Goal: Transaction & Acquisition: Purchase product/service

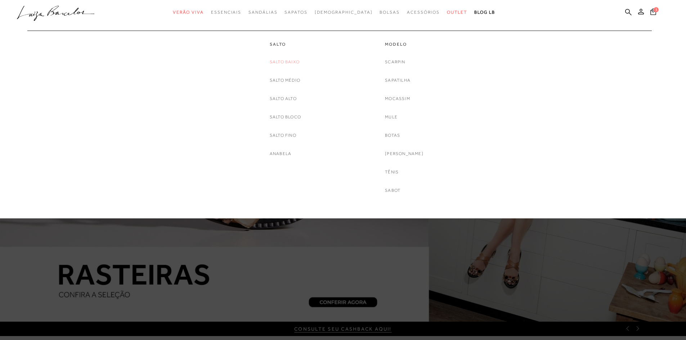
click at [285, 61] on link "Salto Baixo" at bounding box center [285, 62] width 30 height 8
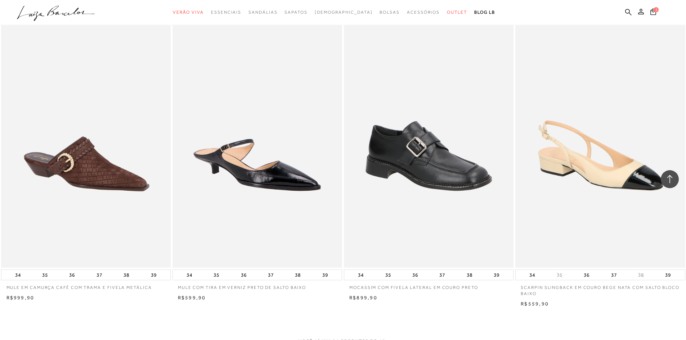
scroll to position [1727, 0]
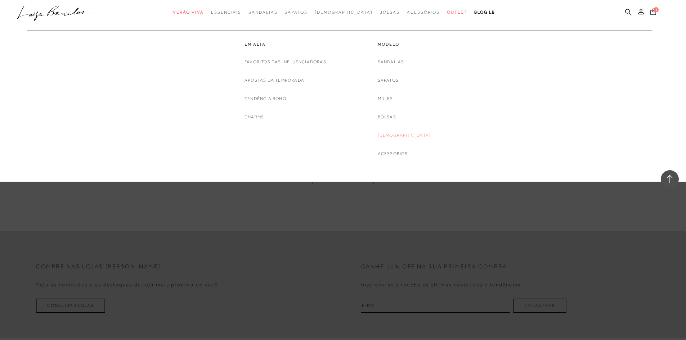
click at [400, 135] on link "[DEMOGRAPHIC_DATA]" at bounding box center [403, 136] width 53 height 8
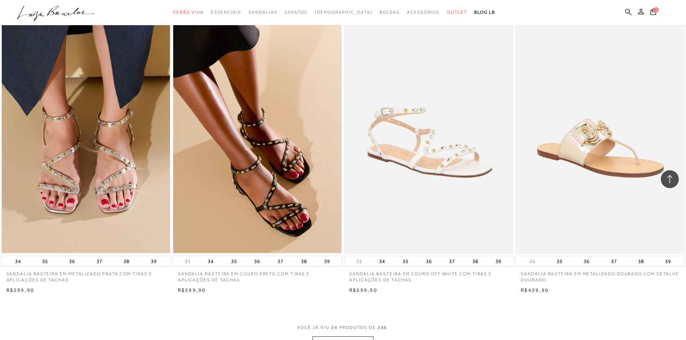
scroll to position [1727, 0]
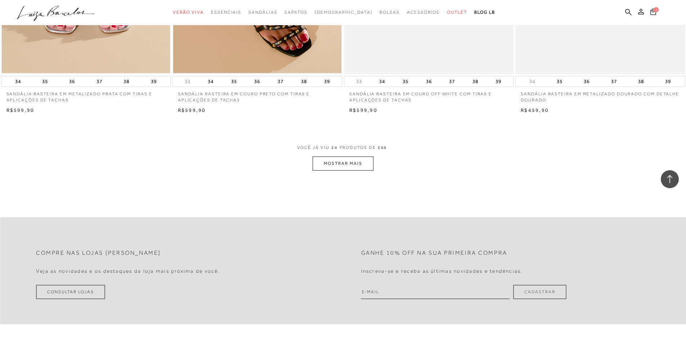
click at [344, 163] on button "MOSTRAR MAIS" at bounding box center [342, 164] width 60 height 14
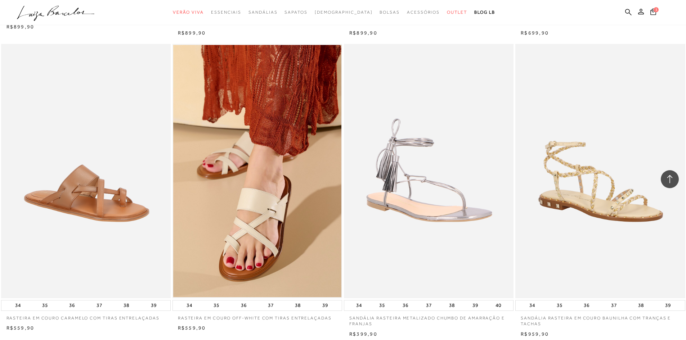
scroll to position [3419, 0]
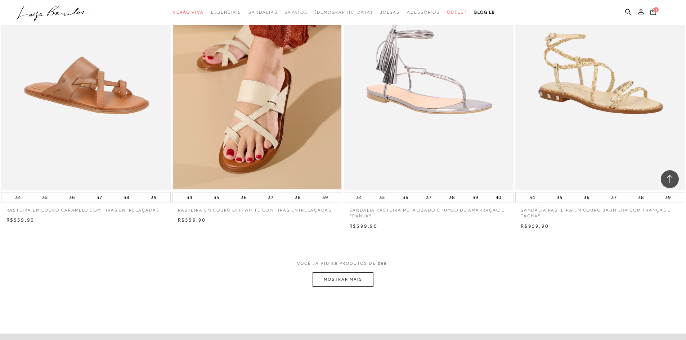
click at [357, 278] on button "MOSTRAR MAIS" at bounding box center [342, 279] width 60 height 14
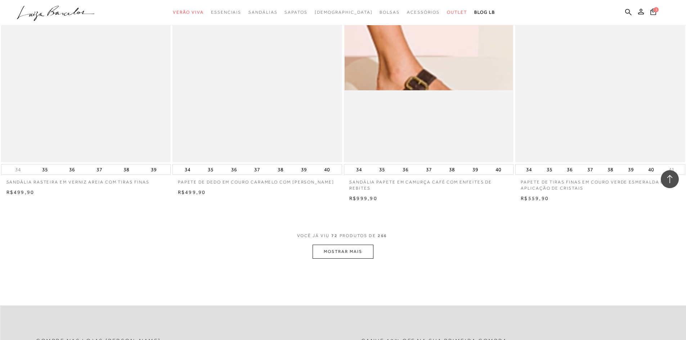
scroll to position [5290, 0]
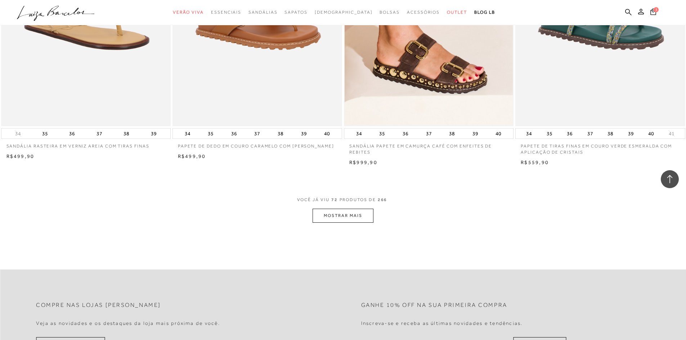
click at [363, 213] on button "MOSTRAR MAIS" at bounding box center [342, 216] width 60 height 14
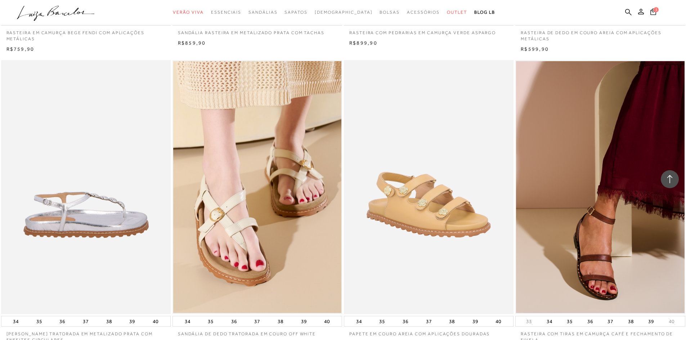
scroll to position [7017, 0]
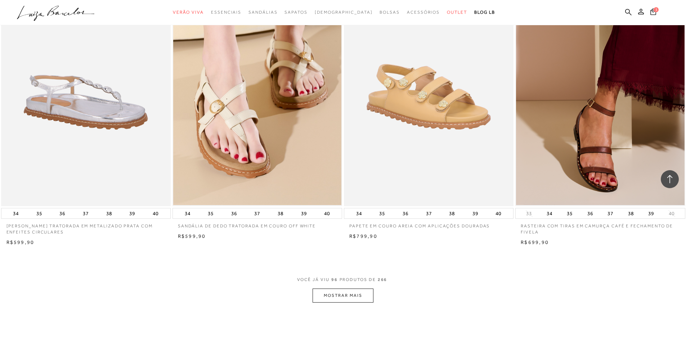
click at [348, 296] on button "MOSTRAR MAIS" at bounding box center [342, 296] width 60 height 14
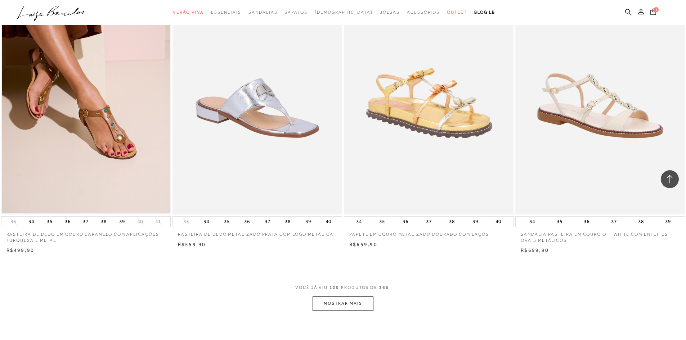
scroll to position [8925, 0]
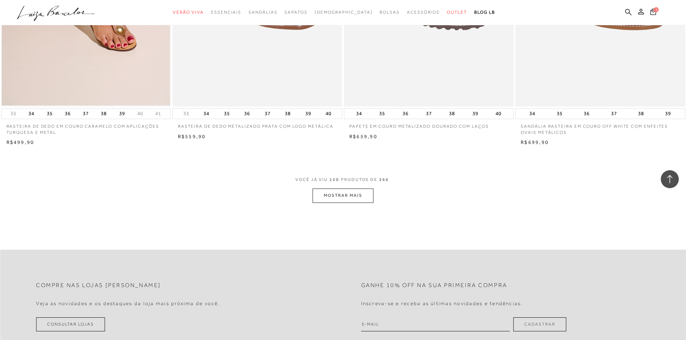
click at [351, 194] on button "MOSTRAR MAIS" at bounding box center [342, 196] width 60 height 14
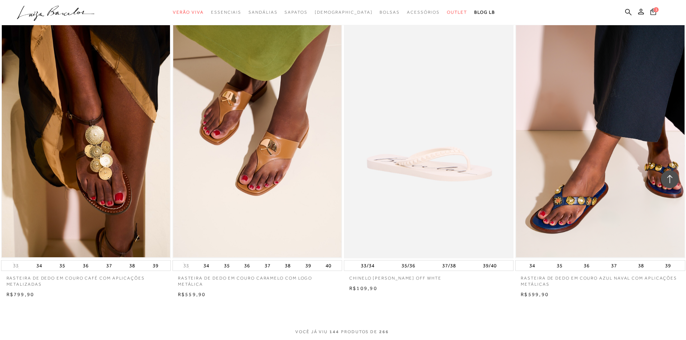
scroll to position [10760, 0]
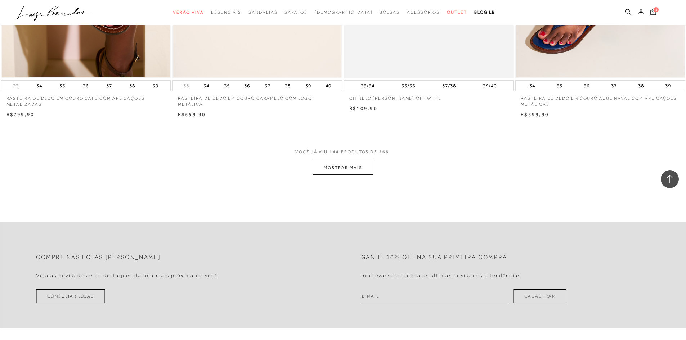
click at [359, 168] on button "MOSTRAR MAIS" at bounding box center [342, 168] width 60 height 14
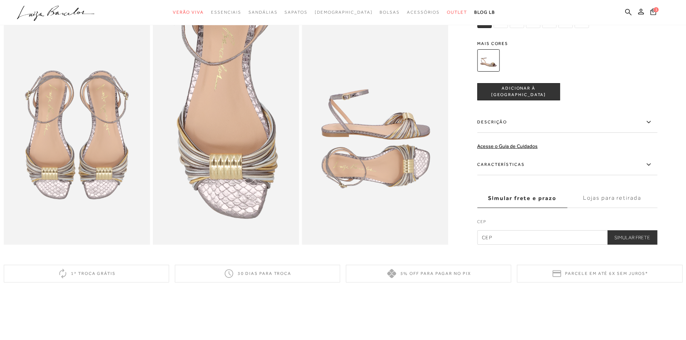
scroll to position [396, 0]
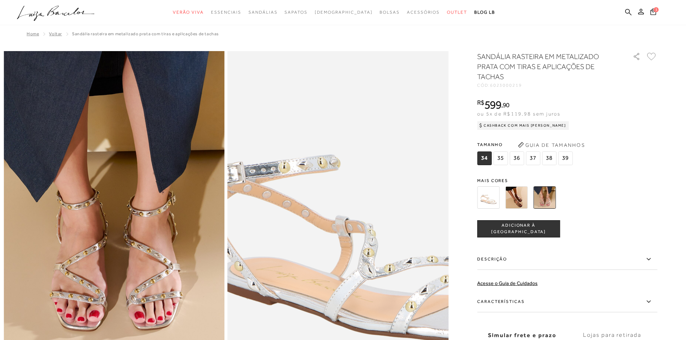
scroll to position [72, 0]
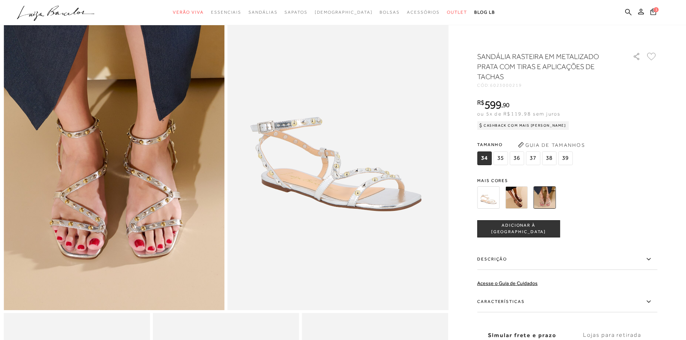
click at [538, 157] on span "37" at bounding box center [532, 159] width 14 height 14
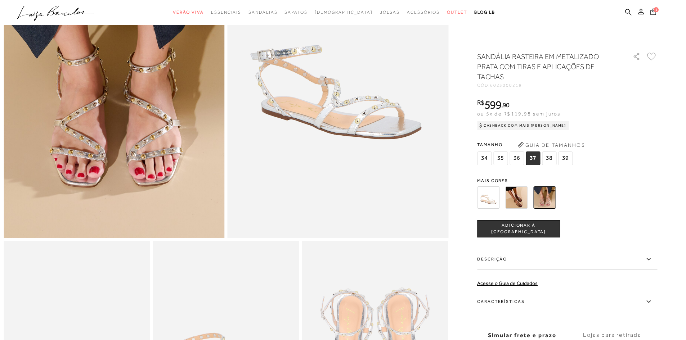
scroll to position [0, 0]
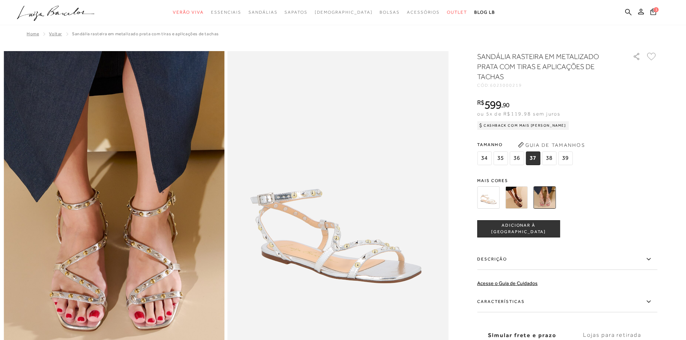
click at [653, 54] on icon at bounding box center [651, 56] width 8 height 7
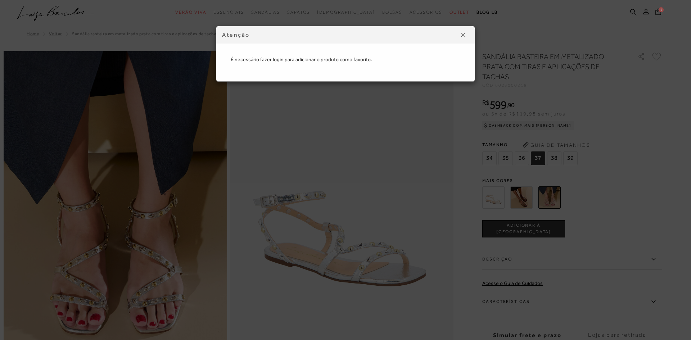
click at [463, 36] on img at bounding box center [463, 35] width 4 height 4
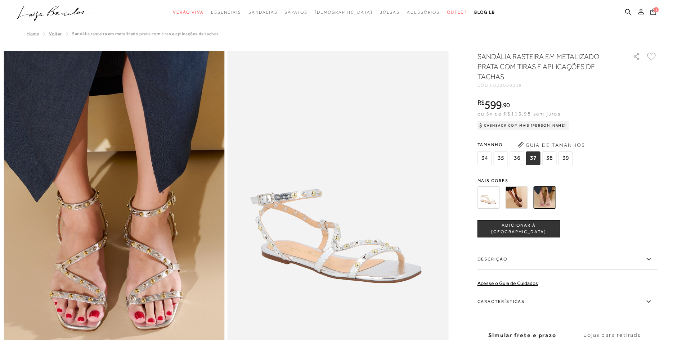
click at [642, 10] on icon at bounding box center [641, 12] width 6 height 6
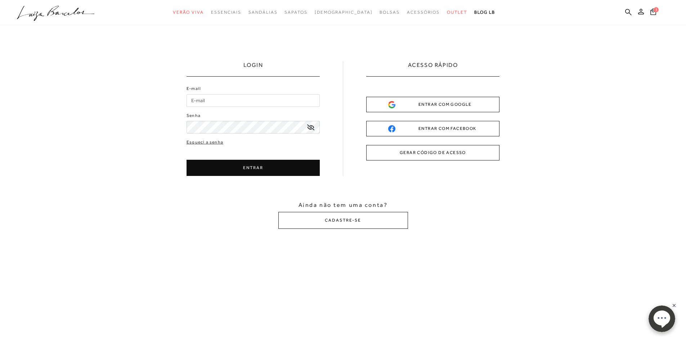
click at [216, 101] on input "E-mail" at bounding box center [252, 100] width 133 height 13
click at [221, 104] on input "E-mail" at bounding box center [252, 100] width 133 height 13
type input "teixeira.leticia@hotmail.com"
click at [237, 166] on button "ENTRAR" at bounding box center [252, 168] width 133 height 16
click at [256, 168] on button "ENTRAR" at bounding box center [252, 168] width 133 height 16
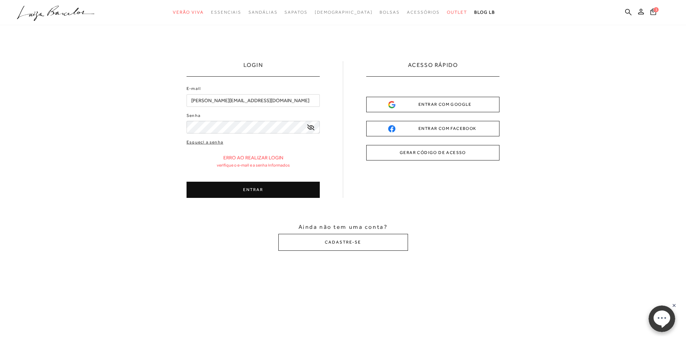
click at [178, 130] on div "LOGIN E-mail teixeira.leticia@hotmail.com Senha" at bounding box center [343, 156] width 686 height 262
click at [259, 190] on button "ENTRAR" at bounding box center [252, 190] width 133 height 16
click at [255, 190] on button "ENTRAR" at bounding box center [252, 190] width 133 height 16
drag, startPoint x: 247, startPoint y: 189, endPoint x: 236, endPoint y: 191, distance: 10.7
click at [236, 191] on button "ENTRAR" at bounding box center [252, 190] width 133 height 16
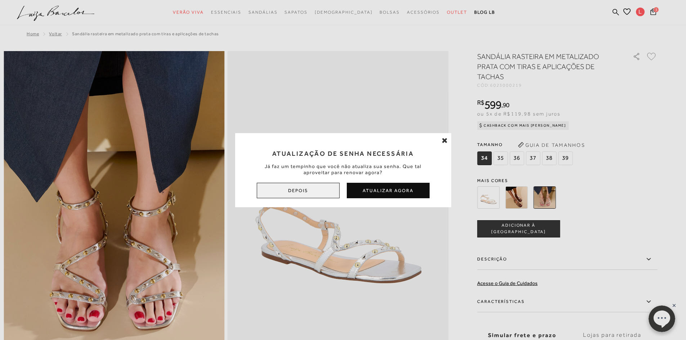
click at [313, 192] on button "Depois" at bounding box center [298, 190] width 83 height 15
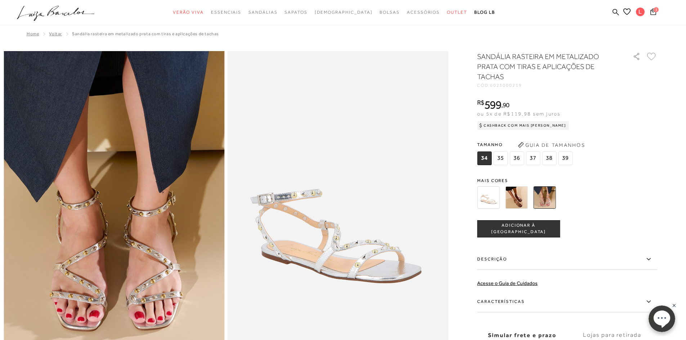
click at [654, 58] on icon at bounding box center [651, 57] width 9 height 8
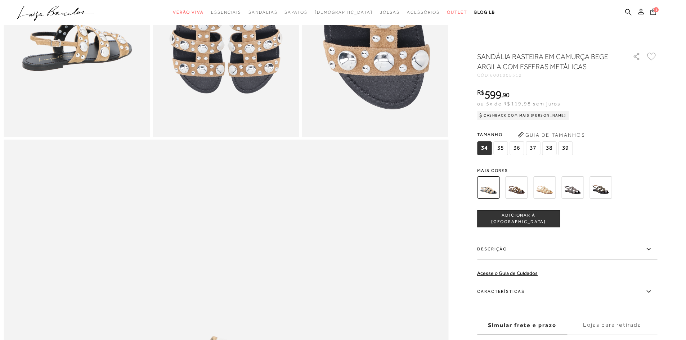
scroll to position [252, 0]
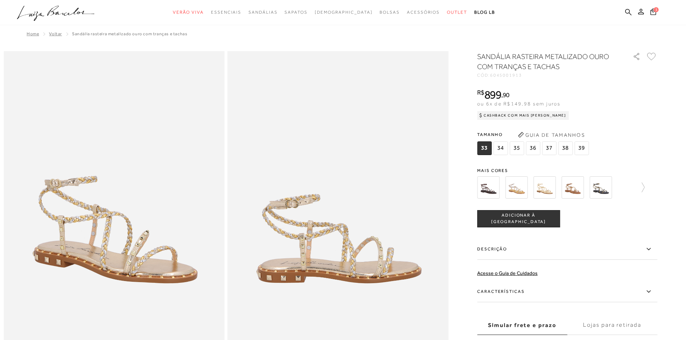
click at [495, 189] on img at bounding box center [488, 187] width 22 height 22
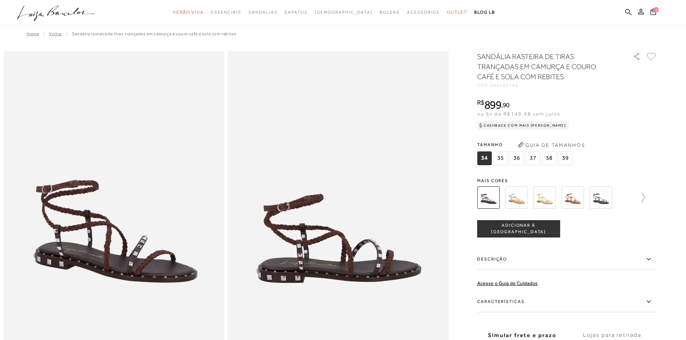
click at [644, 196] on icon at bounding box center [639, 198] width 10 height 10
click at [566, 200] on img at bounding box center [557, 197] width 22 height 22
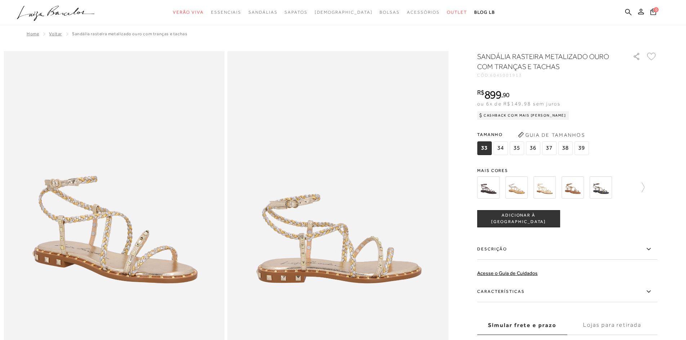
click at [520, 185] on img at bounding box center [516, 187] width 22 height 22
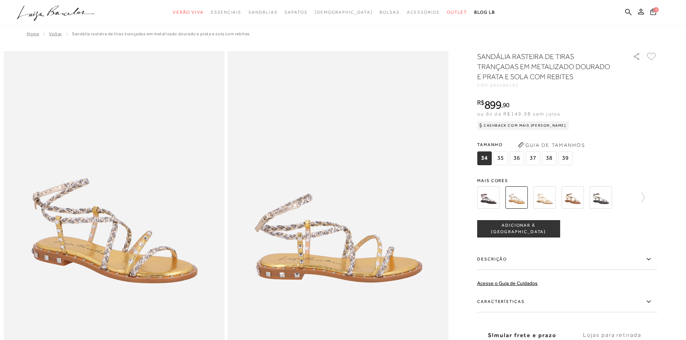
click at [607, 197] on img at bounding box center [600, 197] width 22 height 22
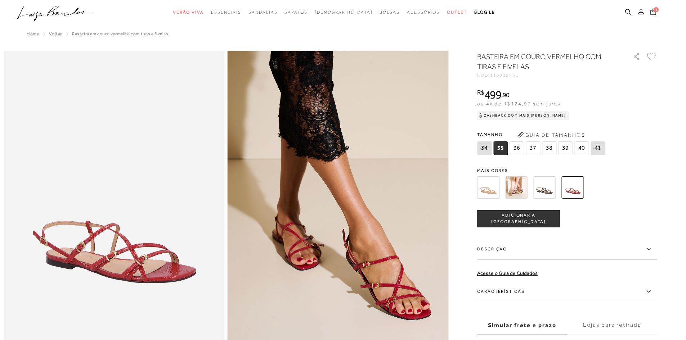
click at [499, 187] on img at bounding box center [488, 187] width 22 height 22
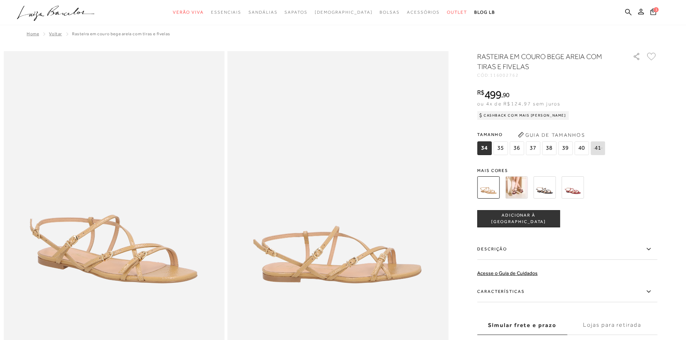
click at [519, 188] on img at bounding box center [516, 187] width 22 height 22
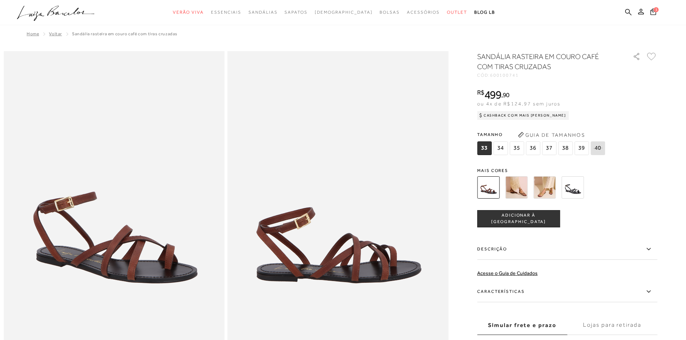
click at [518, 185] on img at bounding box center [516, 187] width 22 height 22
click at [520, 190] on img at bounding box center [516, 187] width 22 height 22
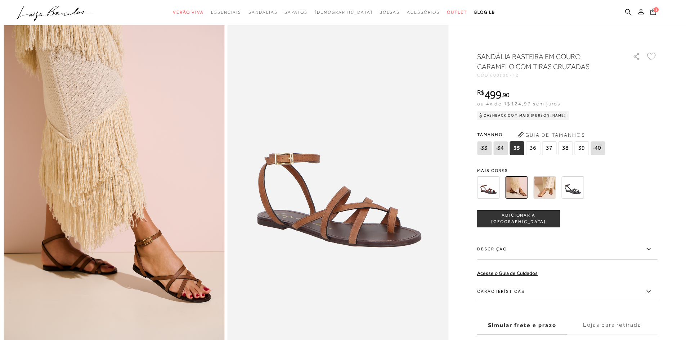
click at [547, 187] on img at bounding box center [544, 187] width 22 height 22
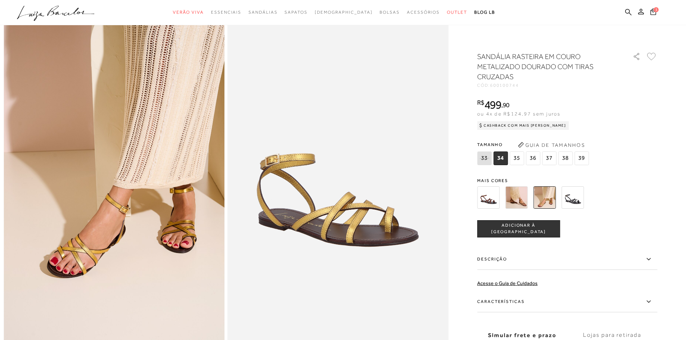
scroll to position [72, 0]
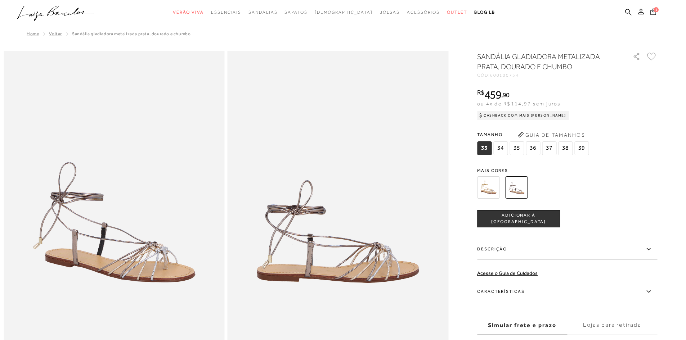
click at [493, 188] on img at bounding box center [488, 187] width 22 height 22
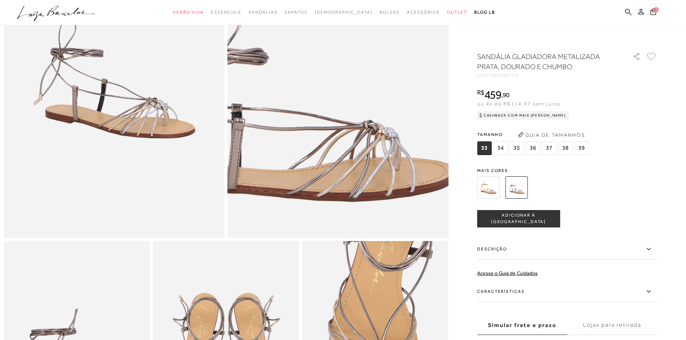
scroll to position [252, 0]
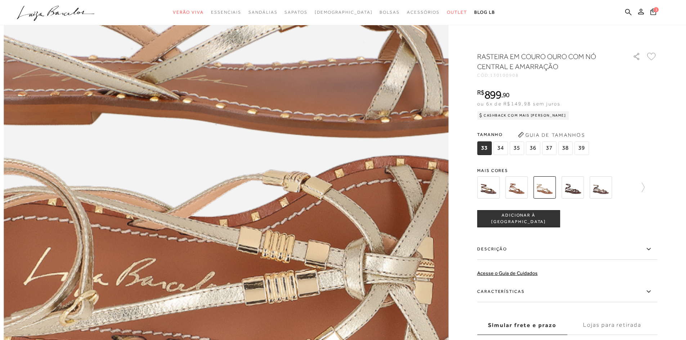
scroll to position [936, 0]
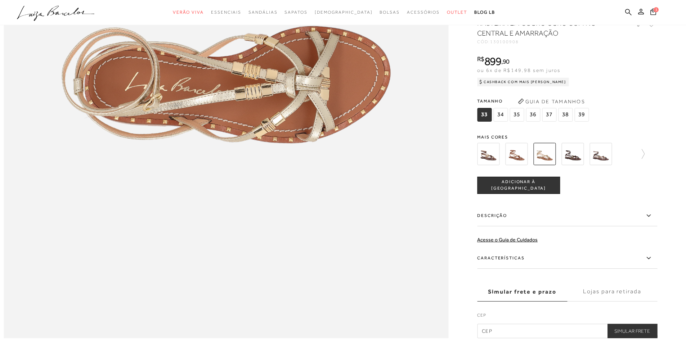
click at [492, 165] on img at bounding box center [488, 154] width 22 height 22
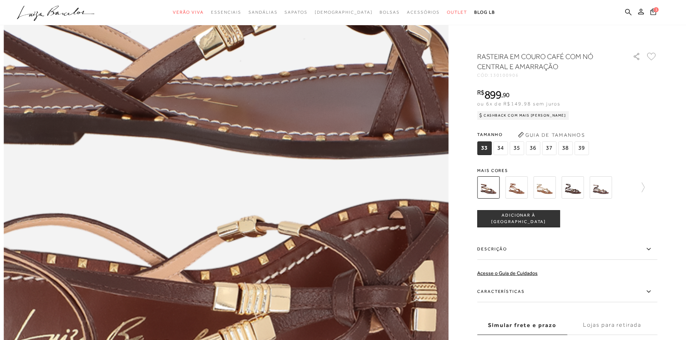
scroll to position [900, 0]
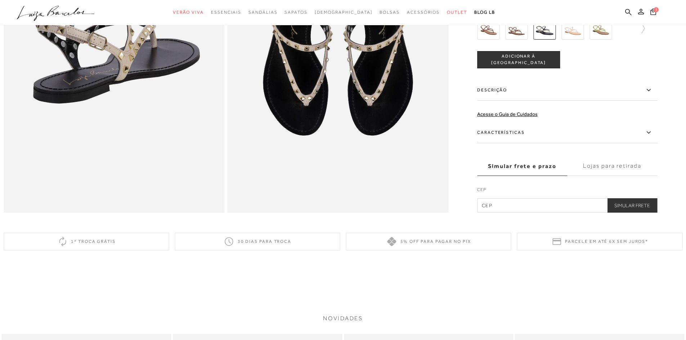
scroll to position [288, 0]
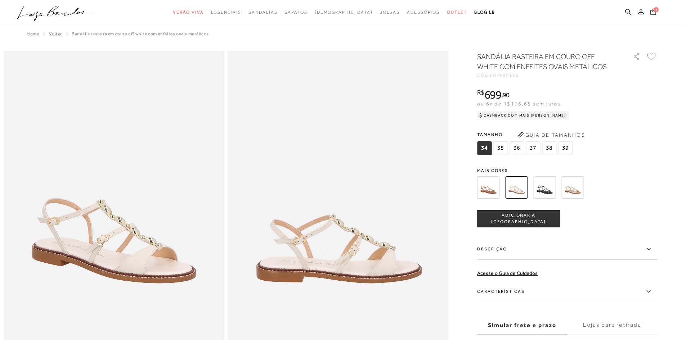
click at [547, 190] on img at bounding box center [544, 187] width 22 height 22
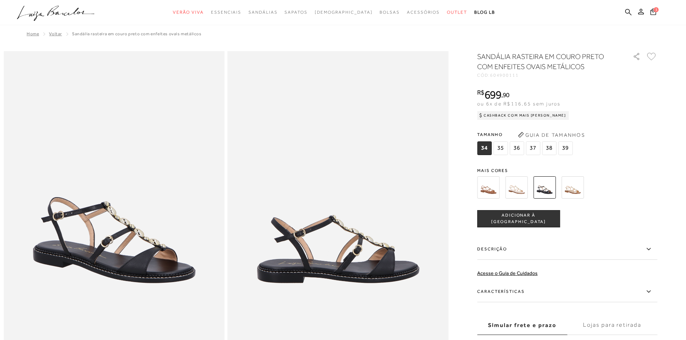
click at [574, 187] on img at bounding box center [572, 187] width 22 height 22
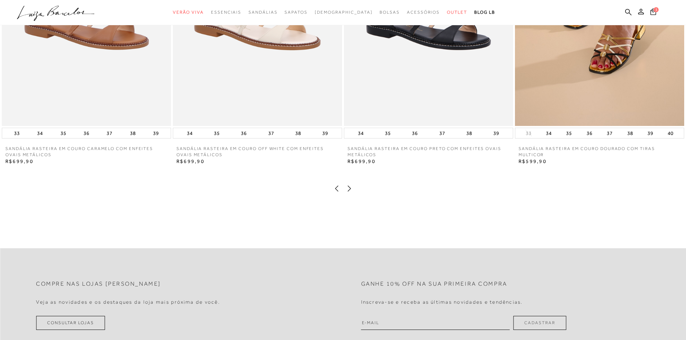
scroll to position [1044, 0]
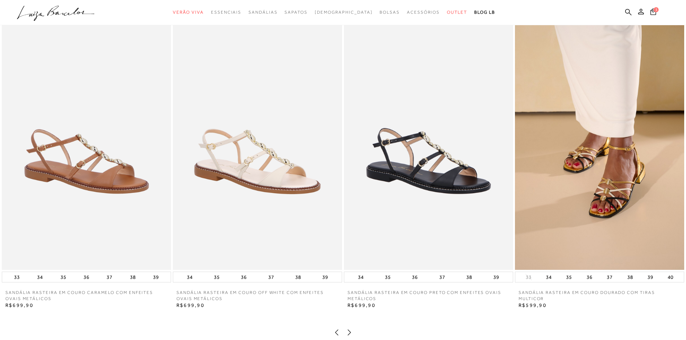
click at [609, 166] on img at bounding box center [599, 143] width 169 height 254
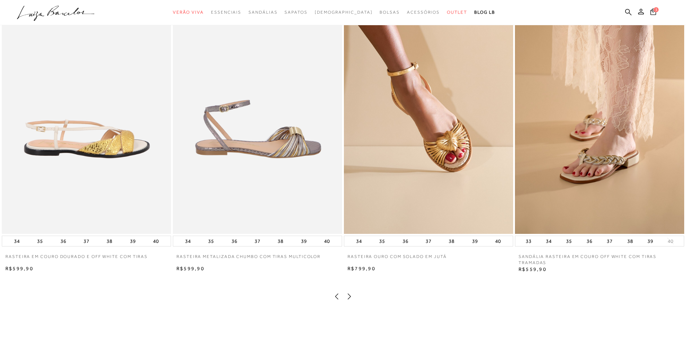
scroll to position [936, 0]
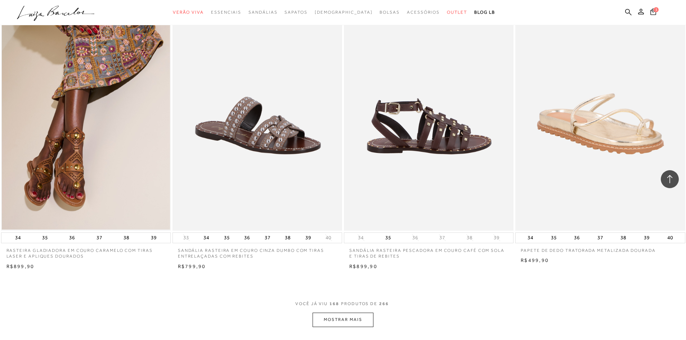
scroll to position [12559, 0]
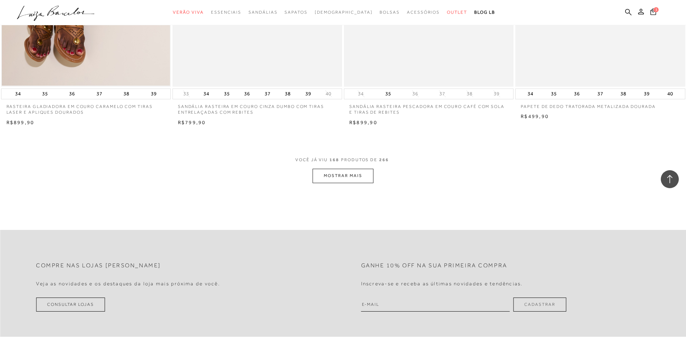
click at [341, 177] on button "MOSTRAR MAIS" at bounding box center [342, 176] width 60 height 14
